Goal: Check status

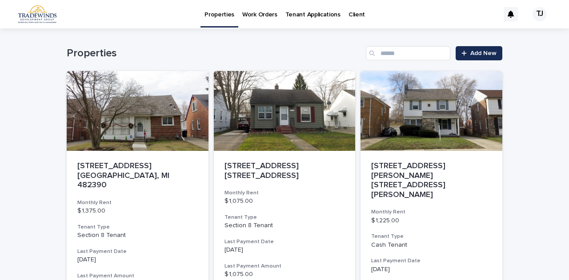
click at [26, 210] on div "Loading... Saving… Loading... Saving… Properties Add New [STREET_ADDRESS] [GEOG…" at bounding box center [284, 276] width 569 height 497
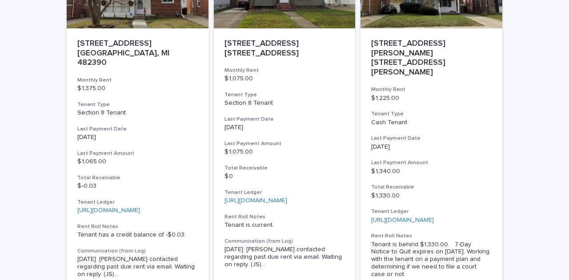
scroll to position [124, 0]
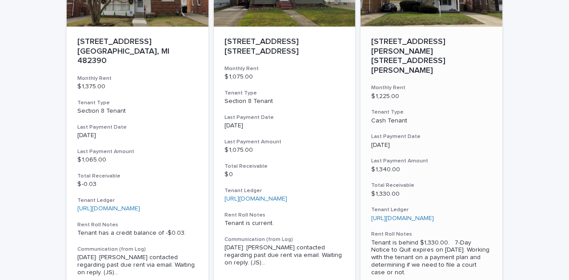
click at [386, 239] on p "Tenant is behind $1,330.00. 7-Day Notice to Quit expires on [DATE]. Working wit…" at bounding box center [431, 257] width 120 height 37
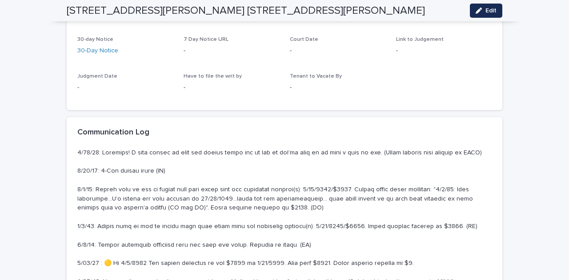
scroll to position [391, 0]
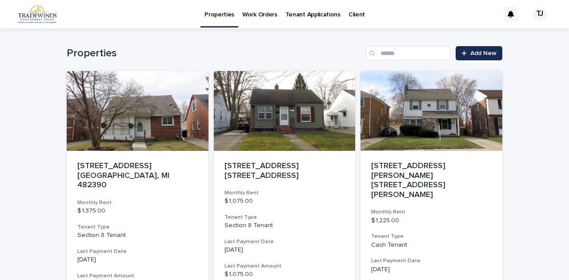
click at [32, 139] on div "Loading... Saving… Loading... Saving… Properties Add New [STREET_ADDRESS] [GEOG…" at bounding box center [284, 276] width 569 height 497
